Goal: Task Accomplishment & Management: Use online tool/utility

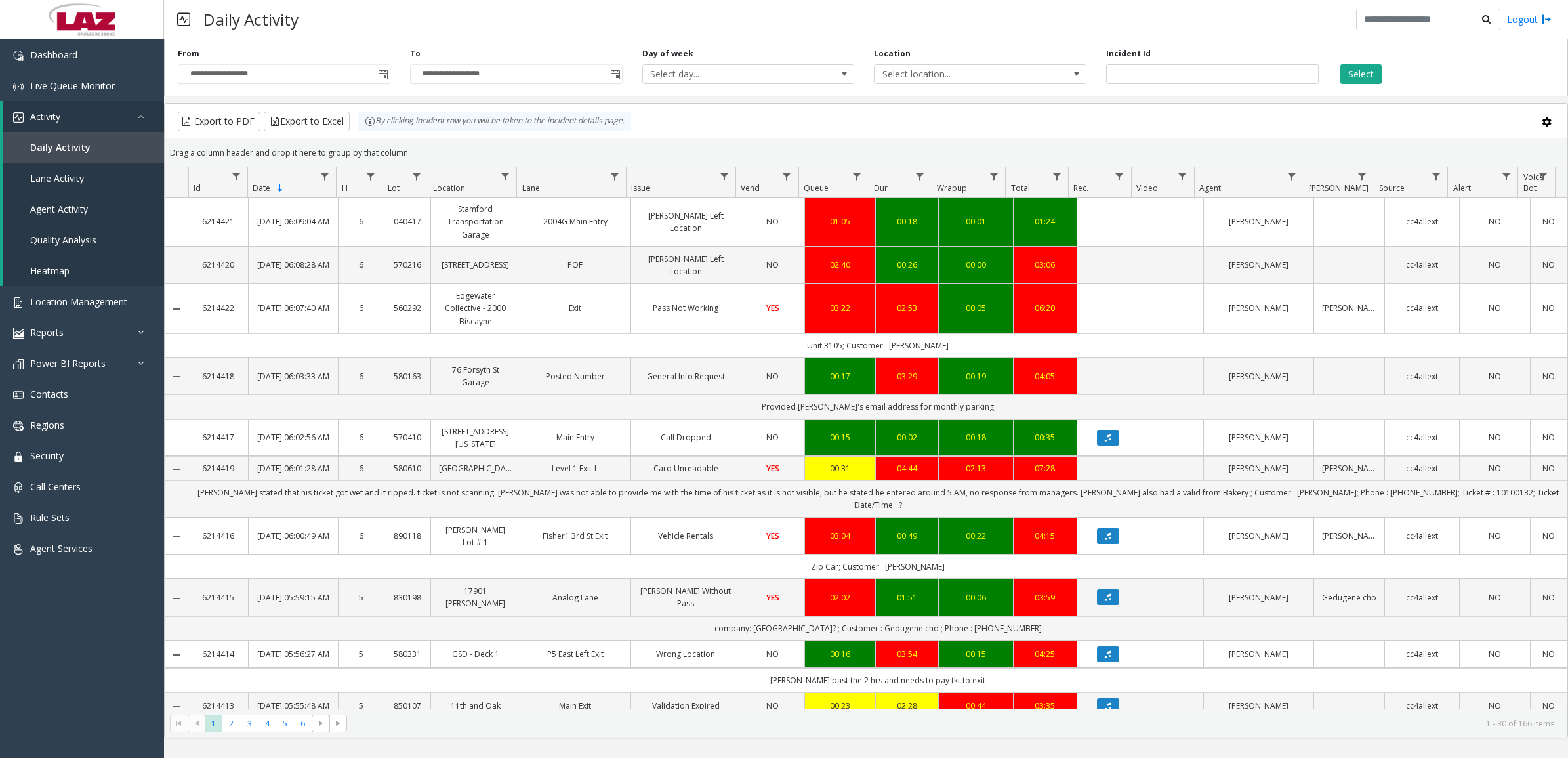
scroll to position [1091, 0]
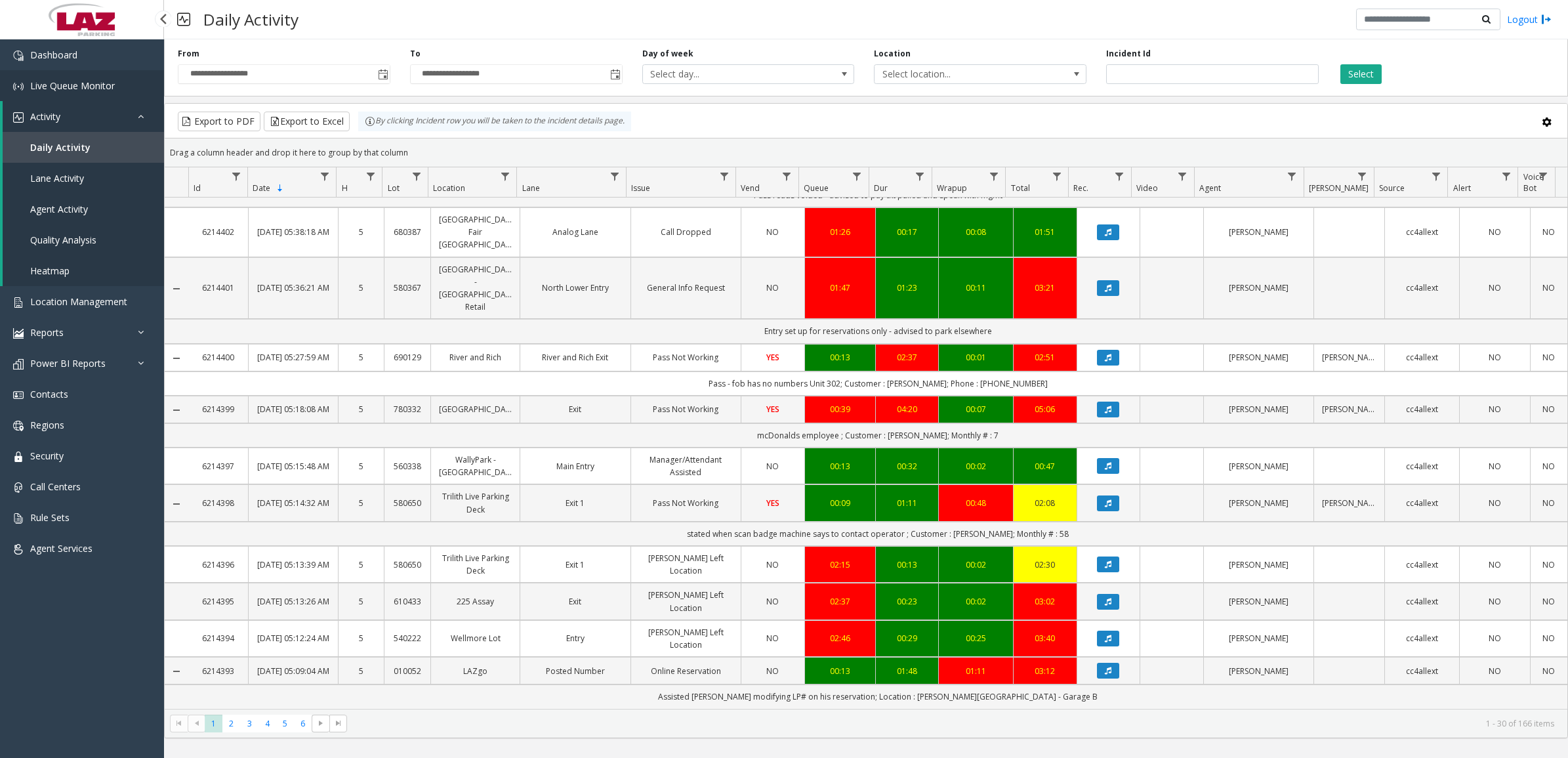
click at [83, 82] on span "Live Queue Monitor" at bounding box center [72, 85] width 85 height 12
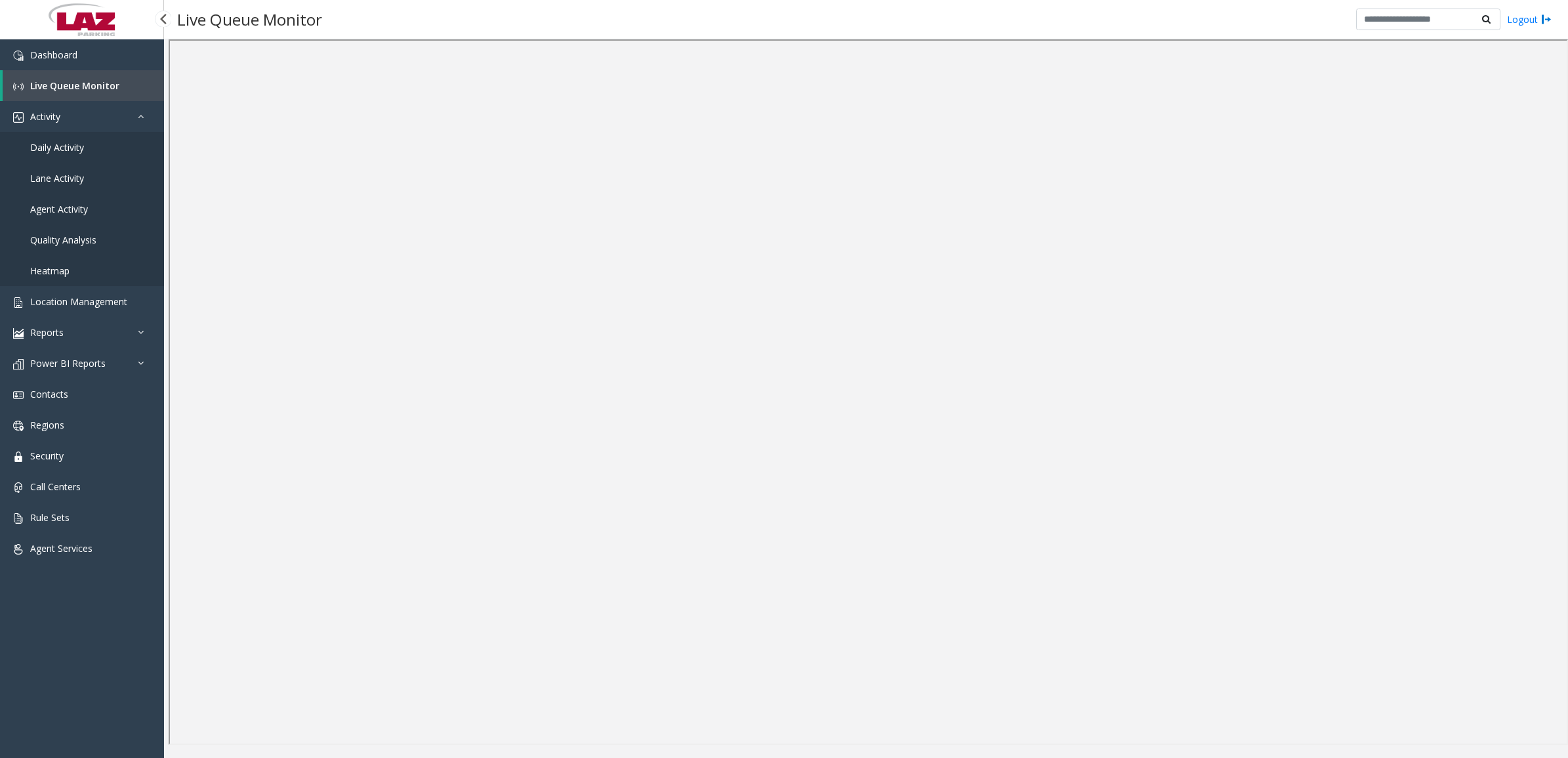
click at [79, 148] on span "Daily Activity" at bounding box center [57, 147] width 54 height 12
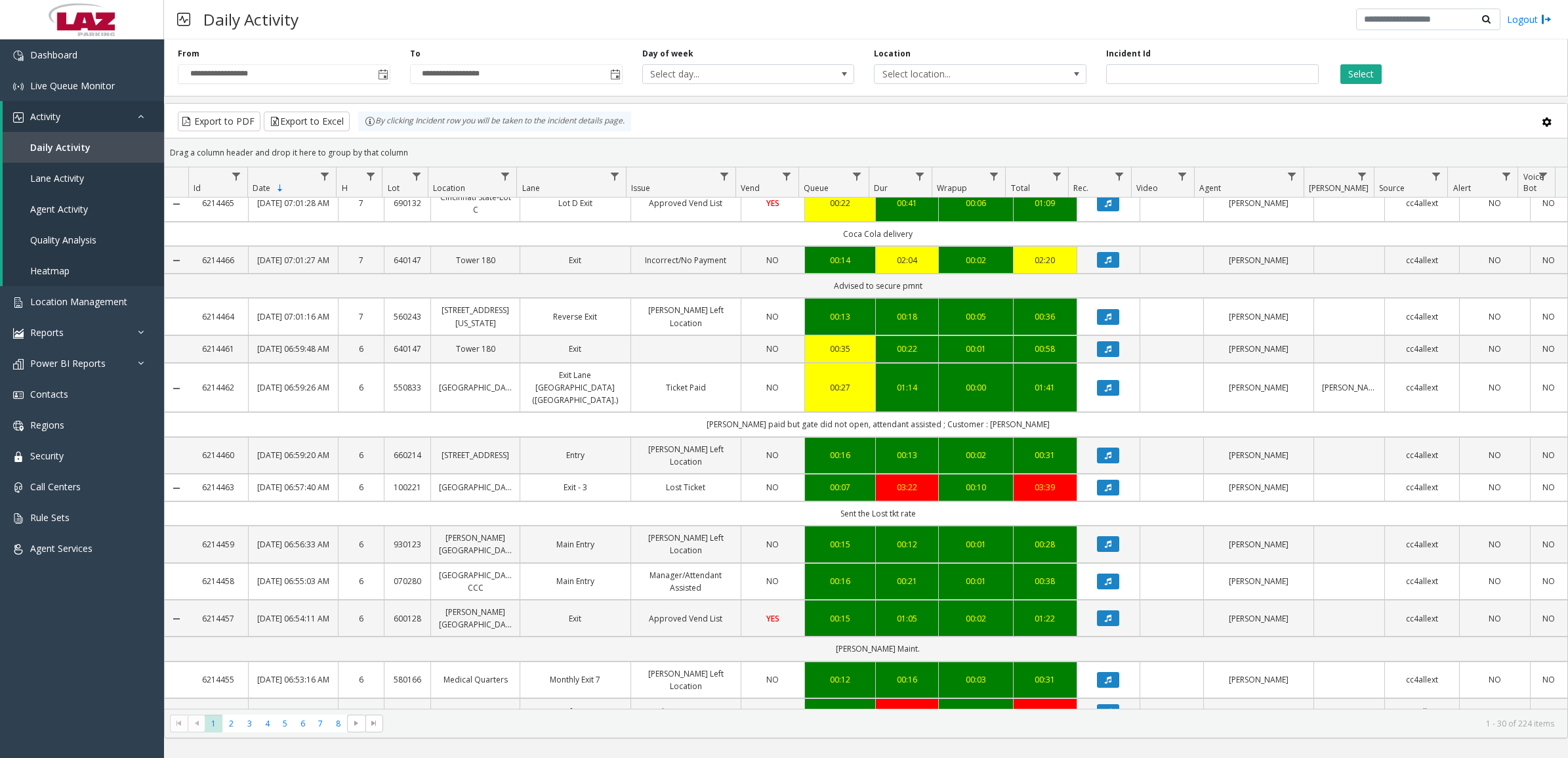
scroll to position [1067, 0]
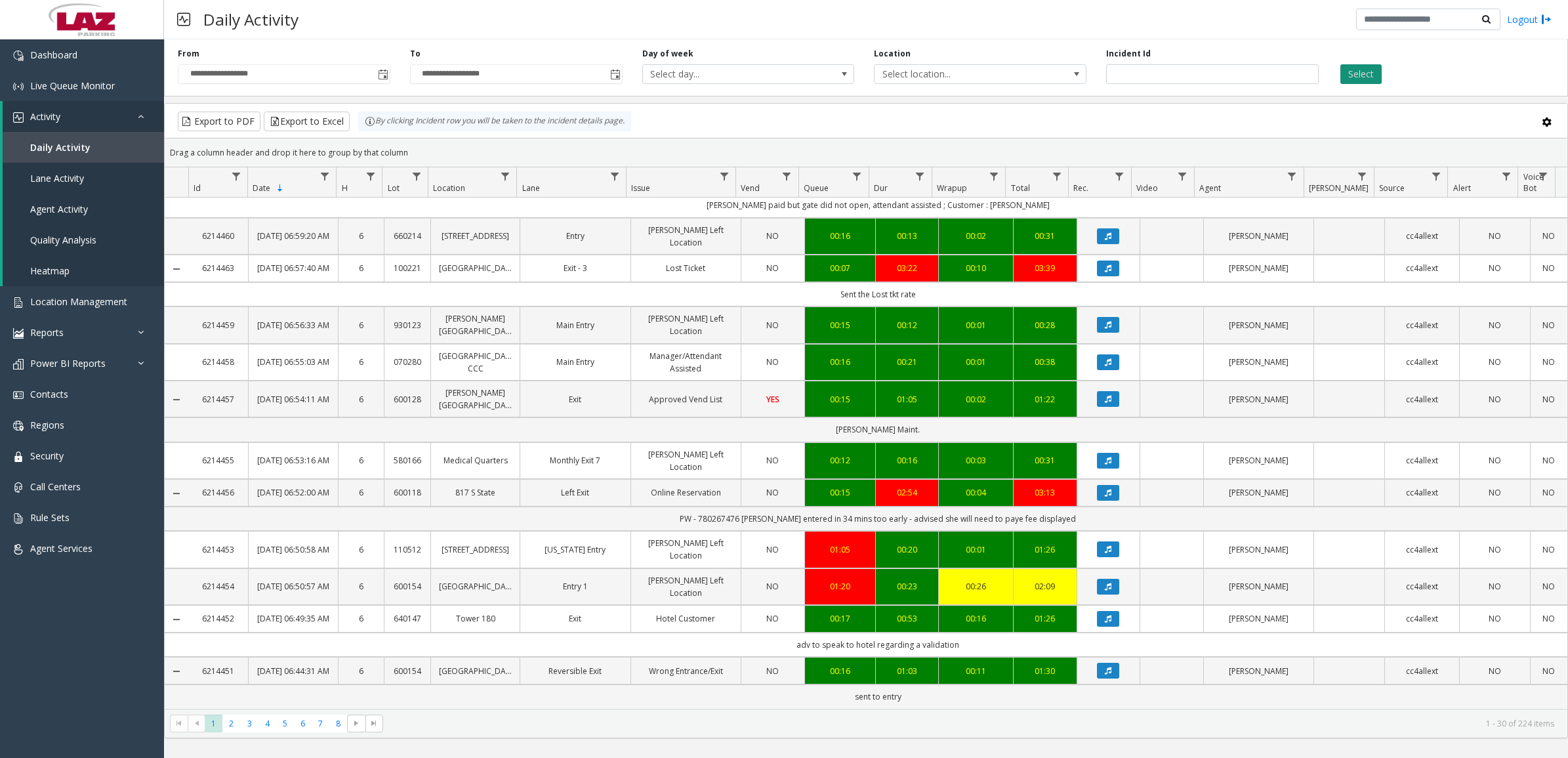
click at [1363, 74] on button "Select" at bounding box center [1361, 73] width 41 height 20
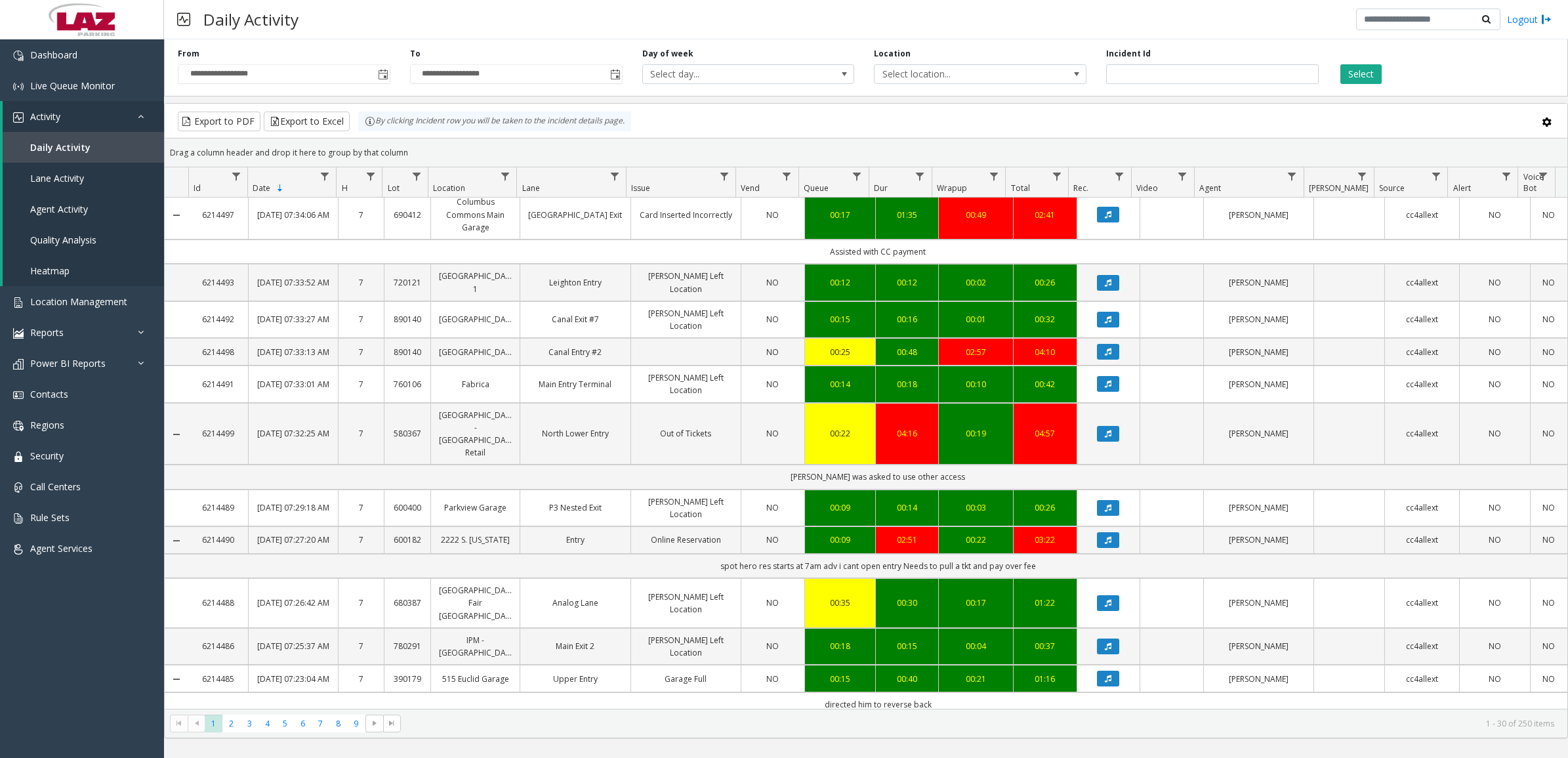
scroll to position [0, 0]
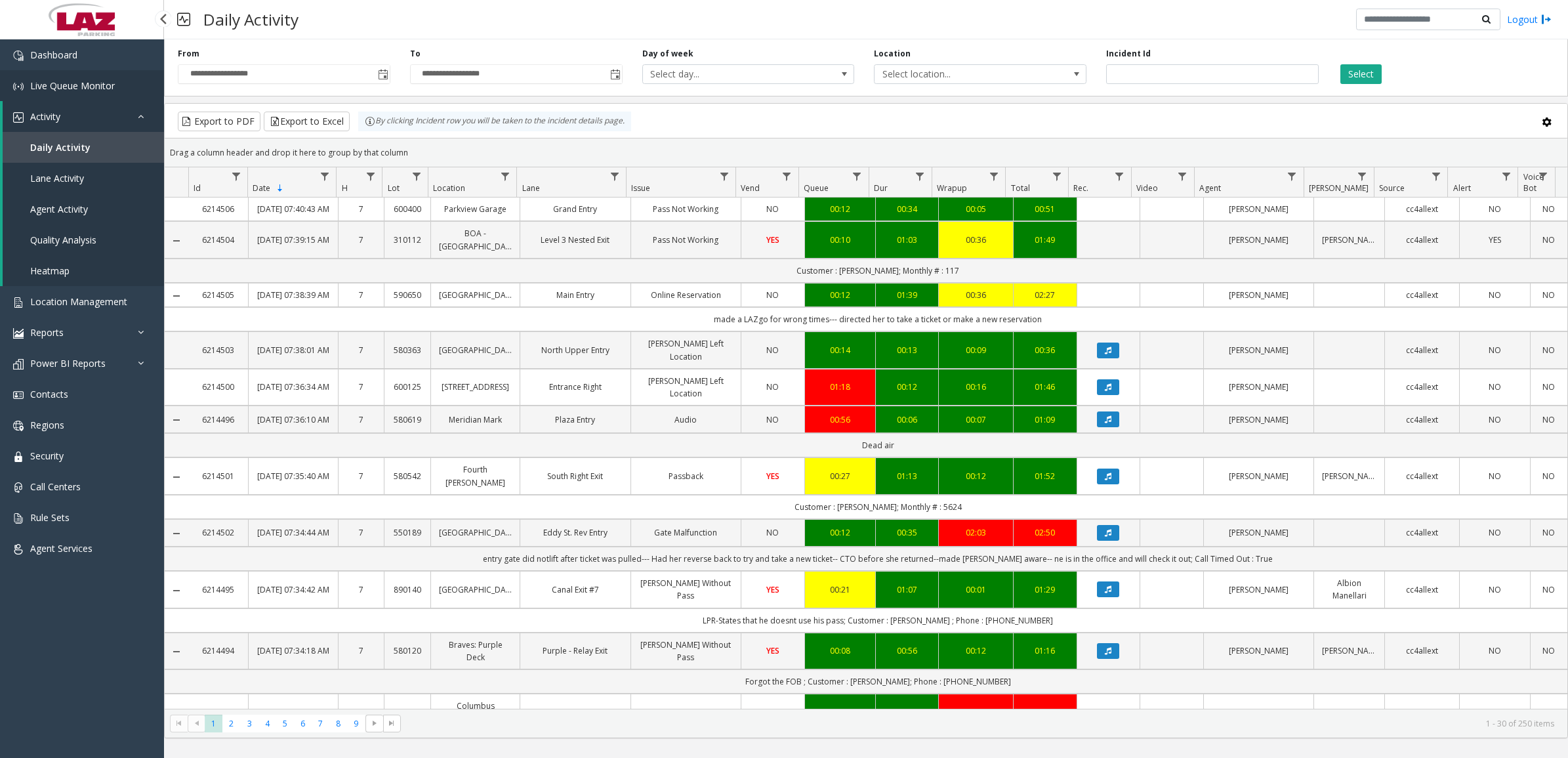
click at [72, 86] on span "Live Queue Monitor" at bounding box center [72, 85] width 85 height 12
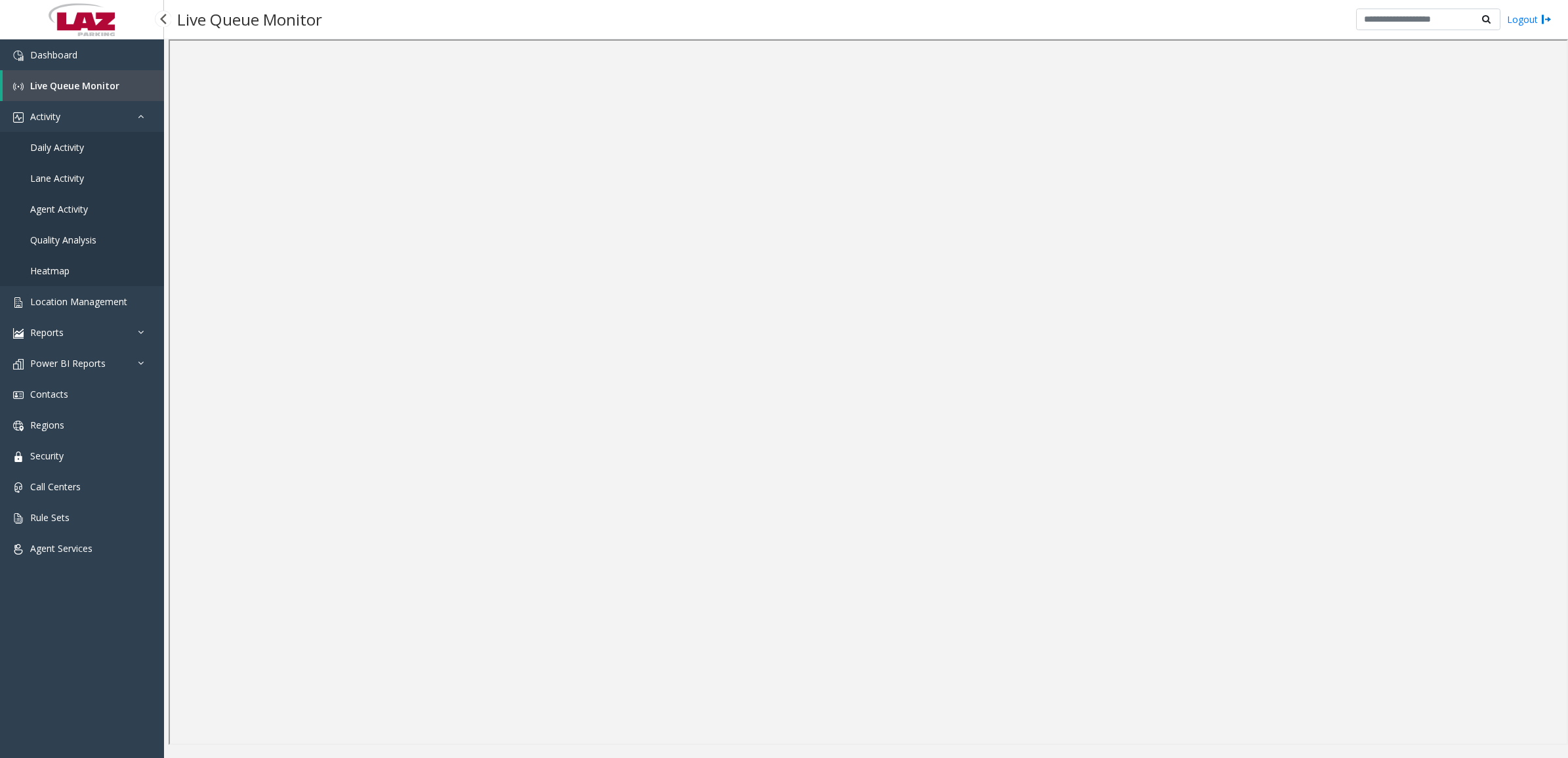
click at [46, 143] on span "Daily Activity" at bounding box center [57, 147] width 54 height 12
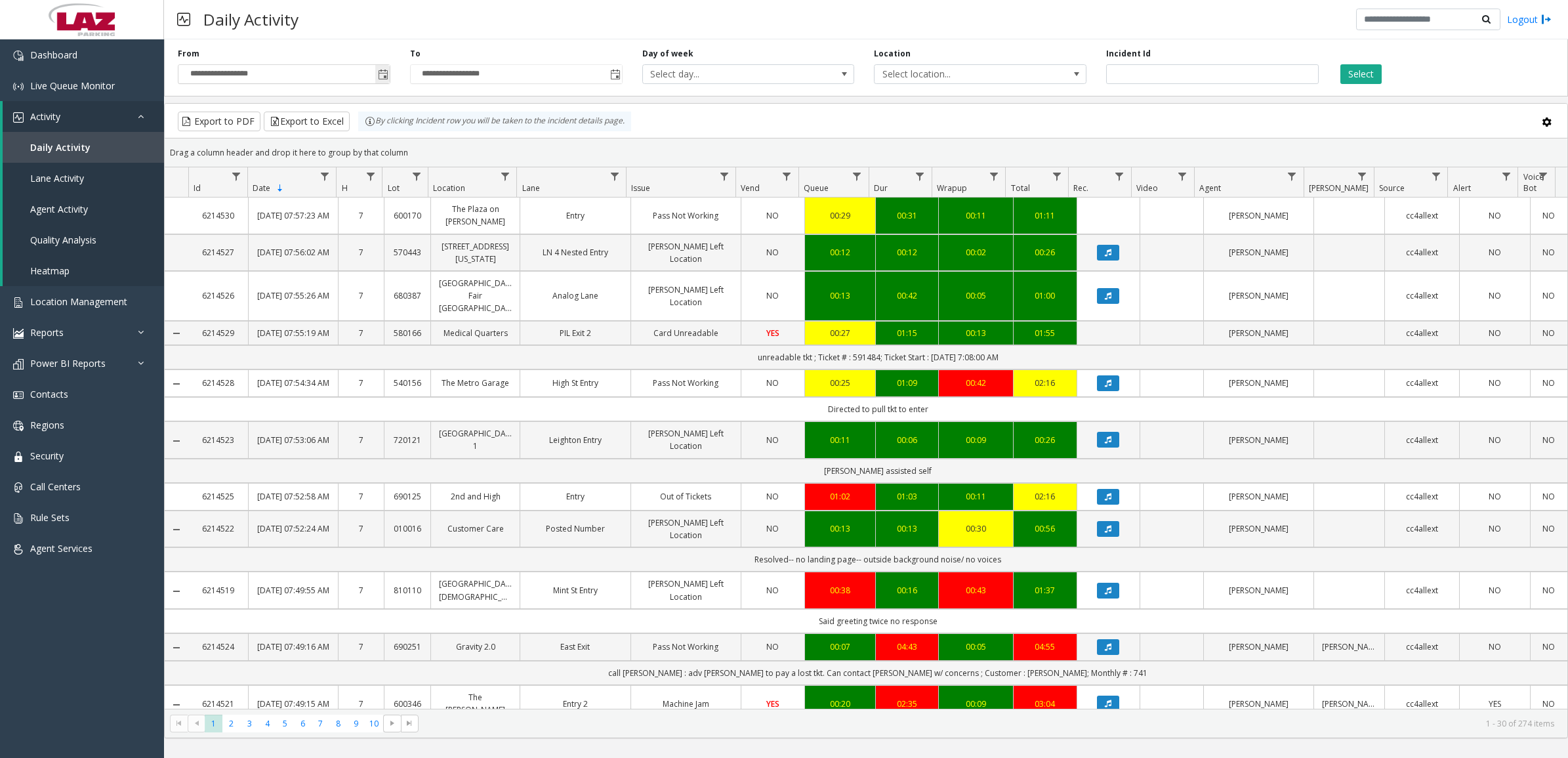
click at [388, 73] on span "Toggle popup" at bounding box center [383, 74] width 10 height 10
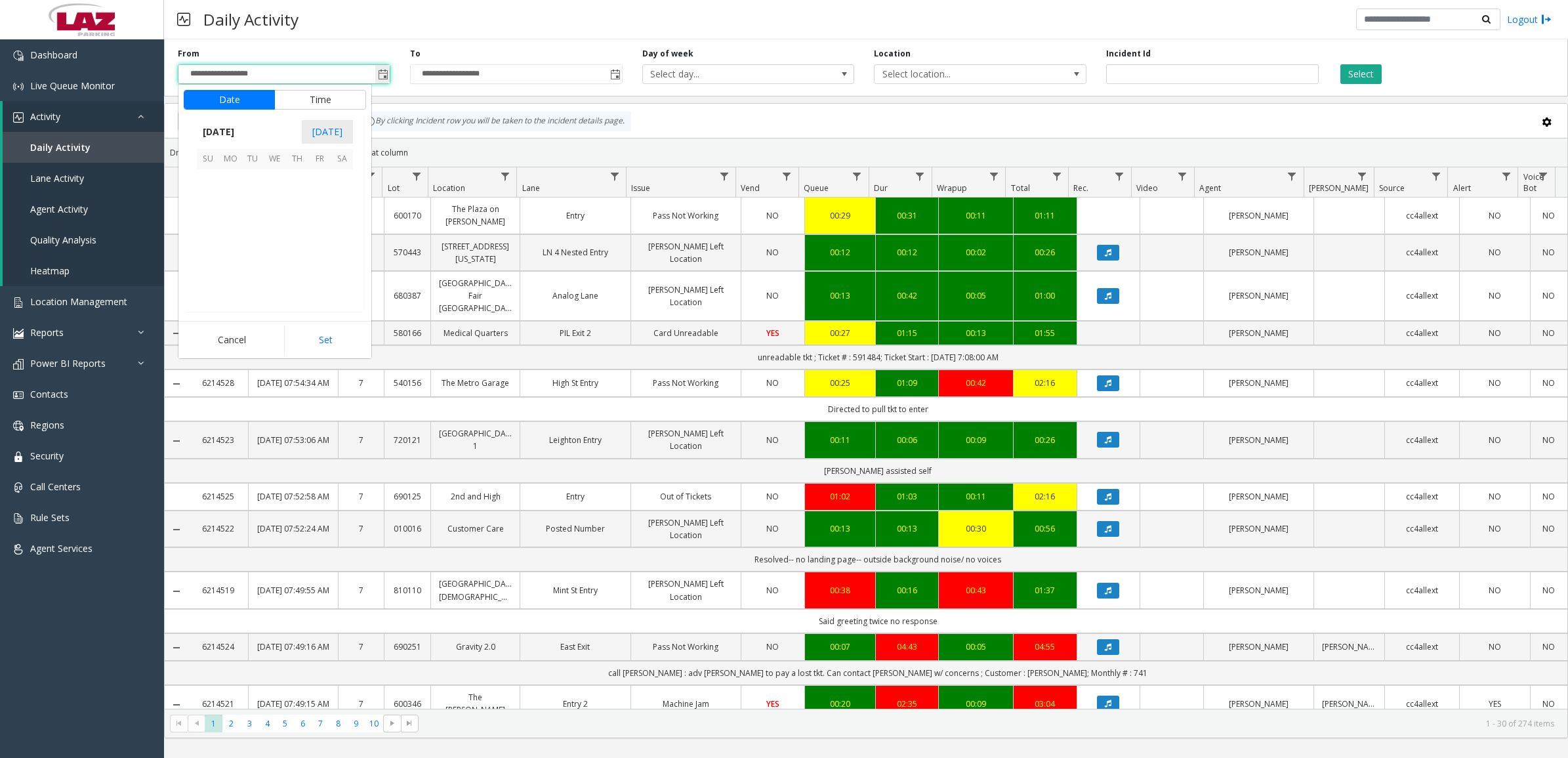
scroll to position [235672, 0]
click at [233, 207] on span "6" at bounding box center [231, 204] width 22 height 22
click at [225, 229] on li "10" at bounding box center [216, 227] width 46 height 20
click at [339, 251] on span "PM" at bounding box center [346, 246] width 15 height 12
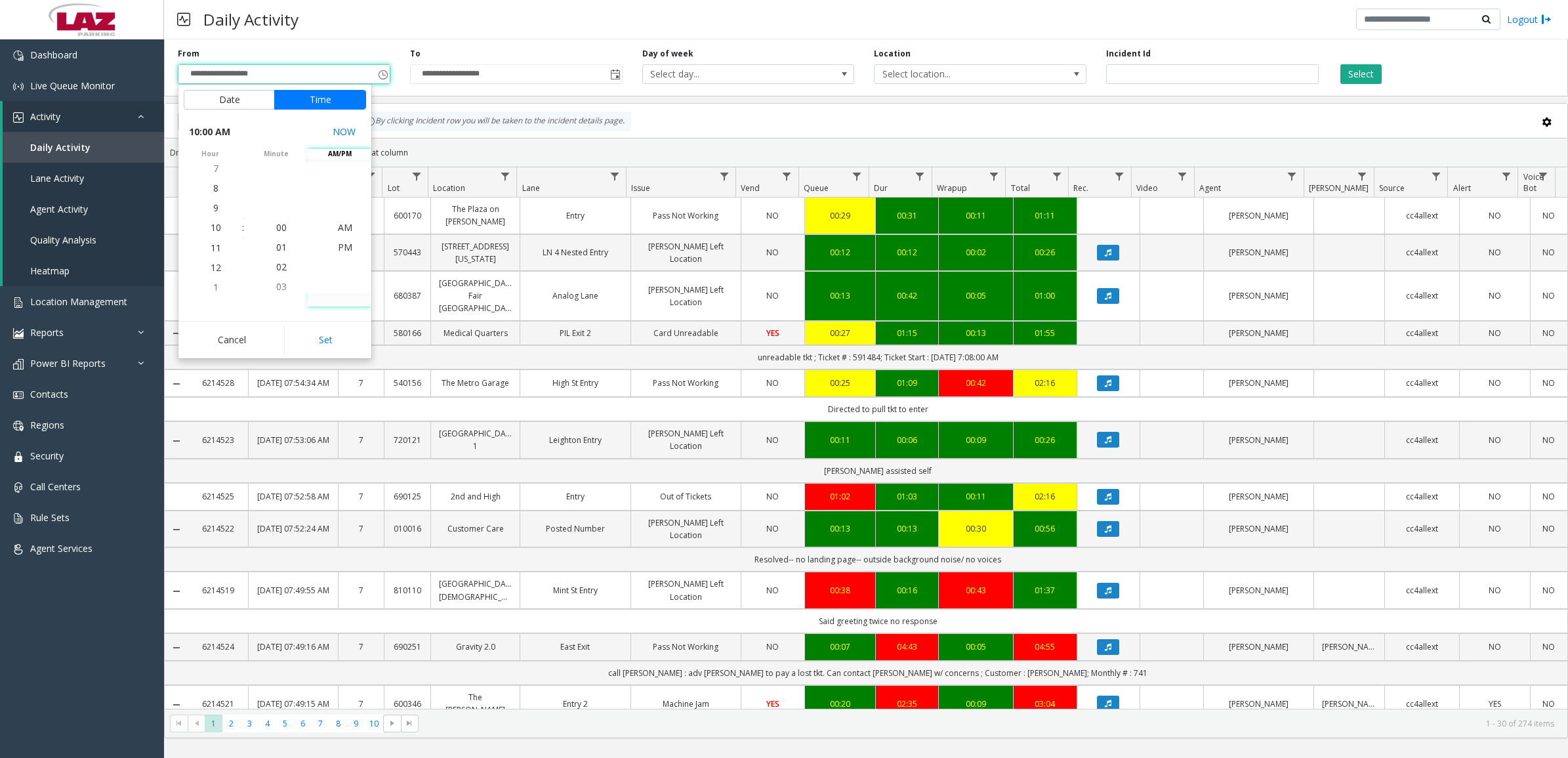
scroll to position [20, 0]
click at [338, 335] on button "Set" at bounding box center [325, 339] width 83 height 29
type input "**********"
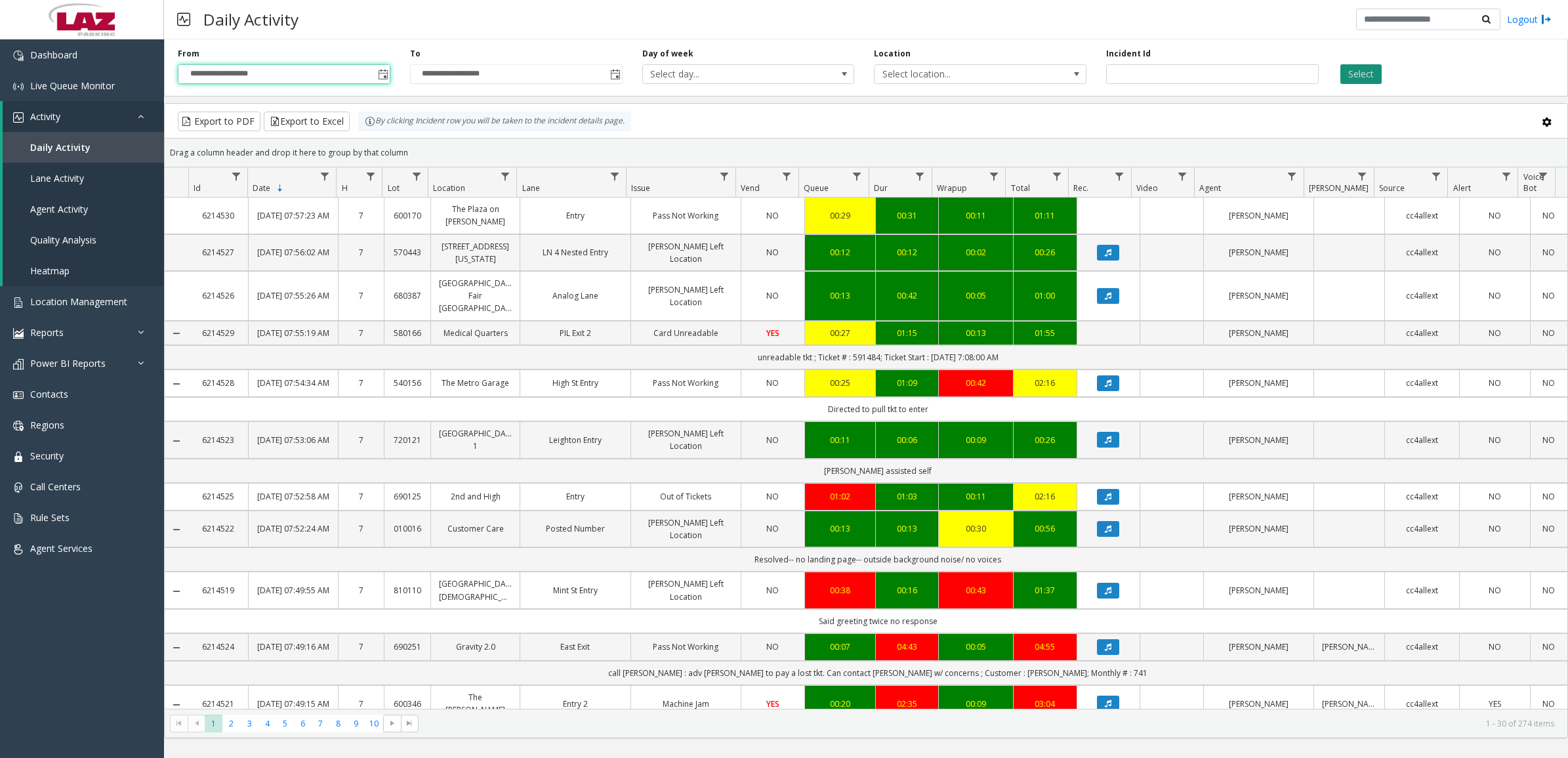
click at [1362, 79] on button "Select" at bounding box center [1361, 73] width 41 height 20
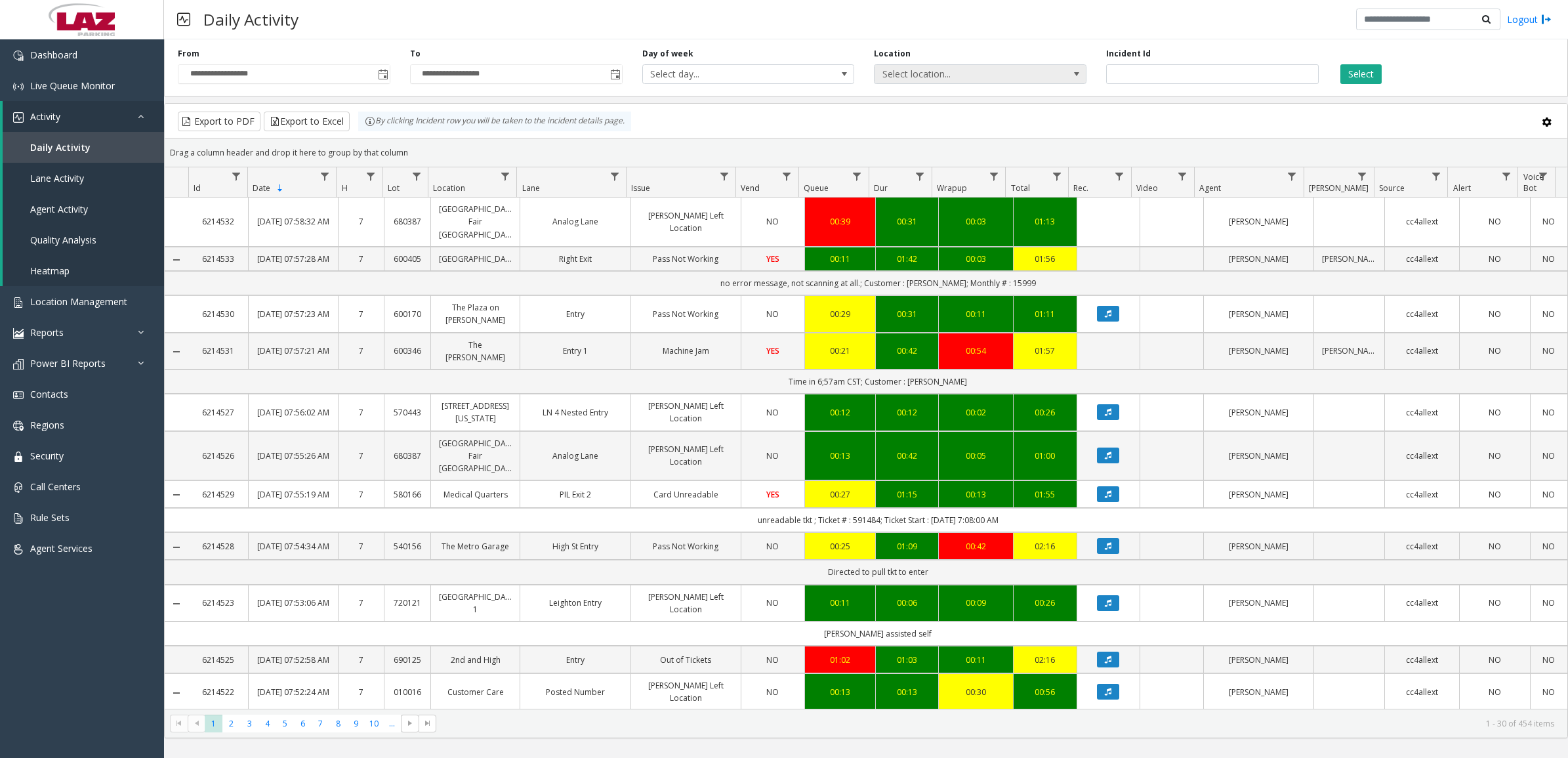
click at [1053, 73] on span "Select location..." at bounding box center [980, 73] width 213 height 20
type input "*******"
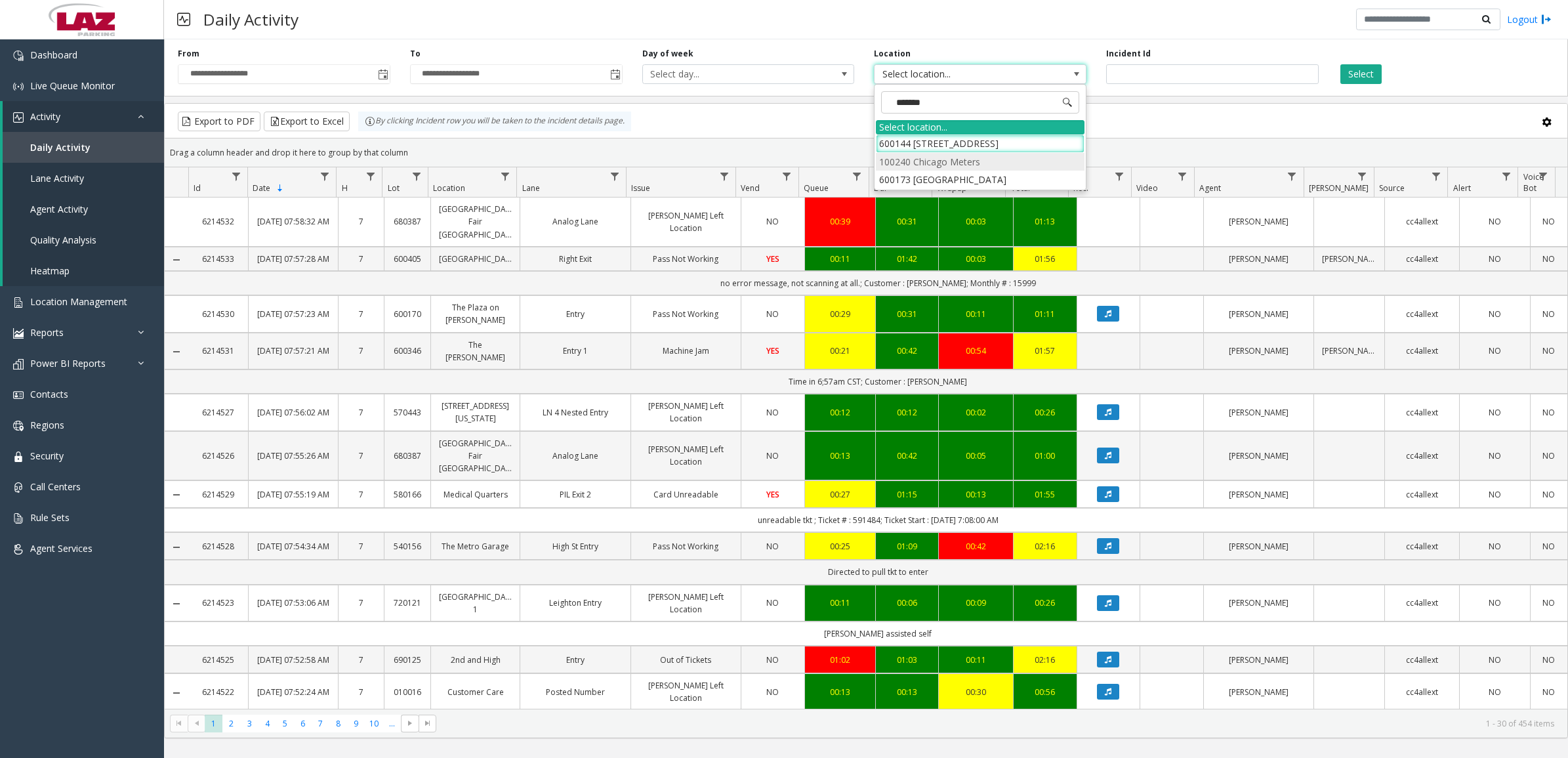
click at [894, 166] on li "100240 Chicago Meters" at bounding box center [980, 161] width 208 height 18
click at [1351, 75] on button "Select" at bounding box center [1361, 73] width 41 height 20
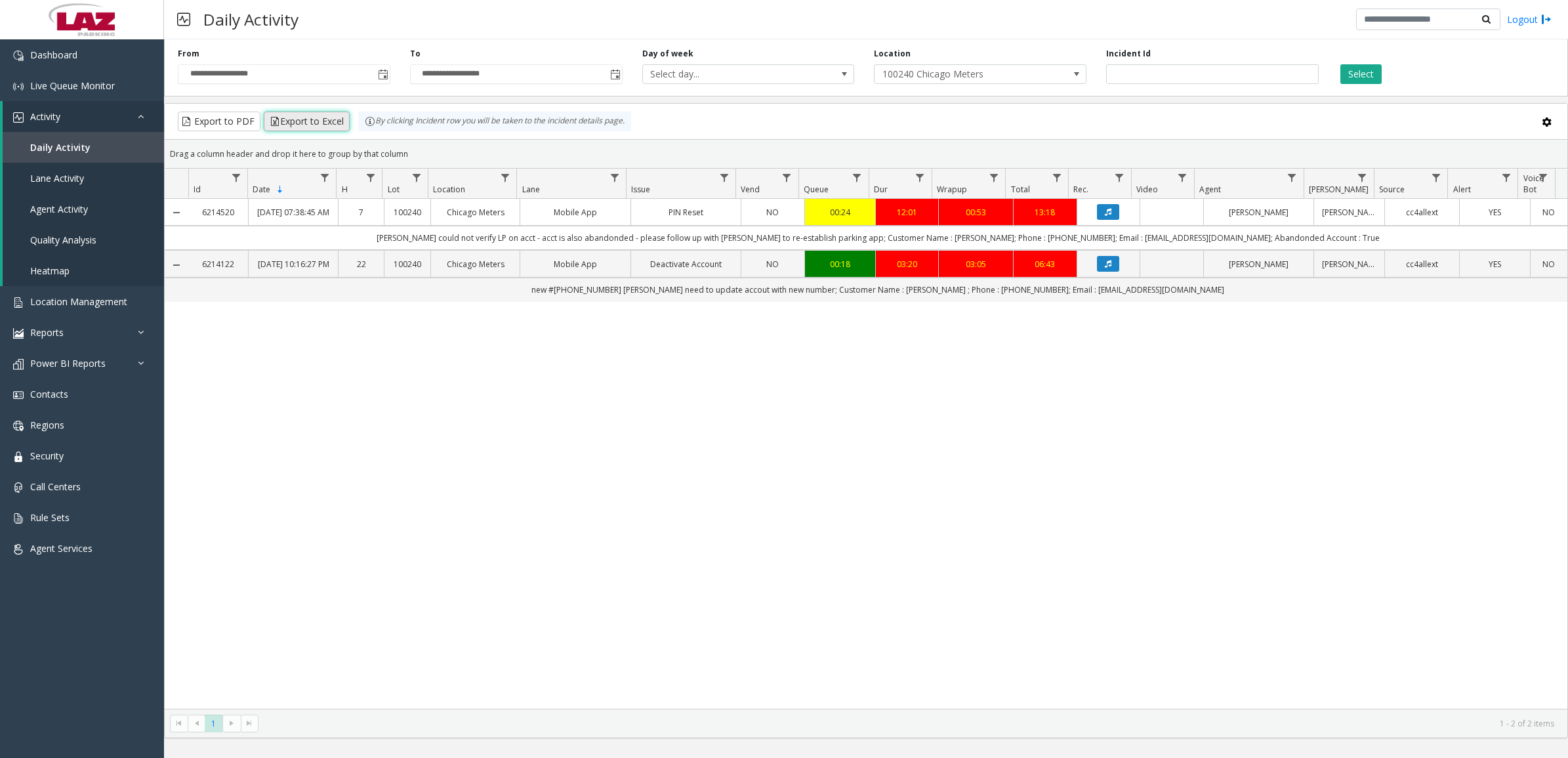
click at [329, 119] on button "Export to Excel" at bounding box center [307, 121] width 86 height 20
